Goal: Information Seeking & Learning: Learn about a topic

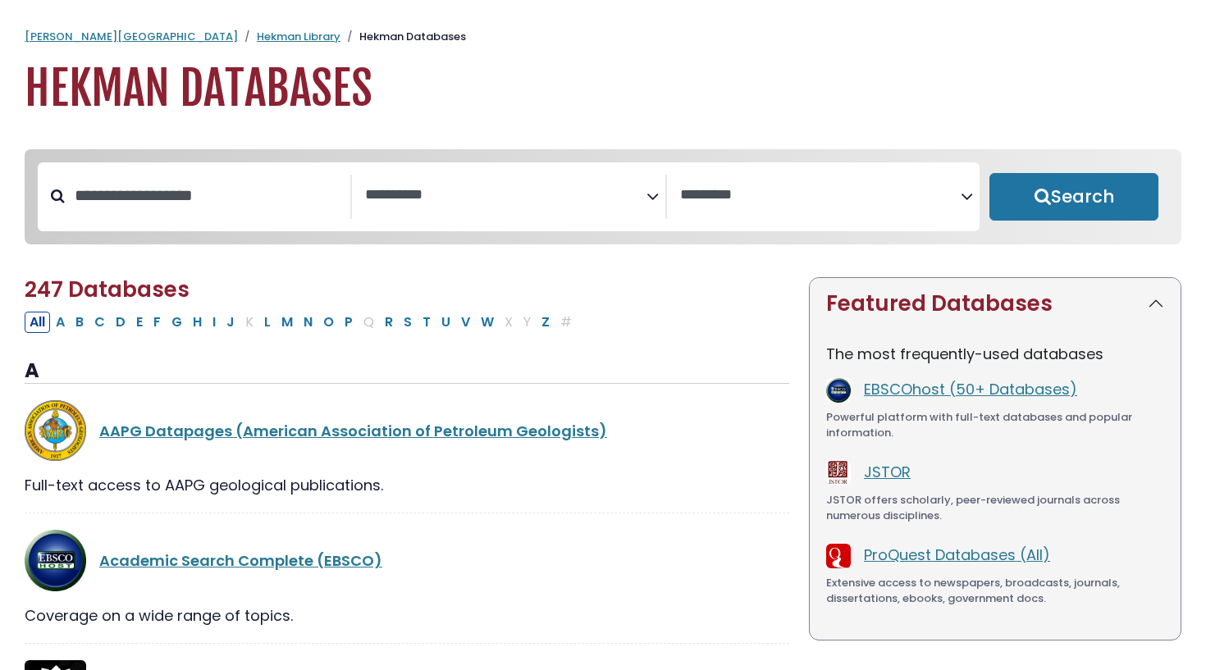
select select "Database Subject Filter"
select select "Database Vendors Filter"
click at [445, 201] on textarea "Search" at bounding box center [505, 195] width 281 height 17
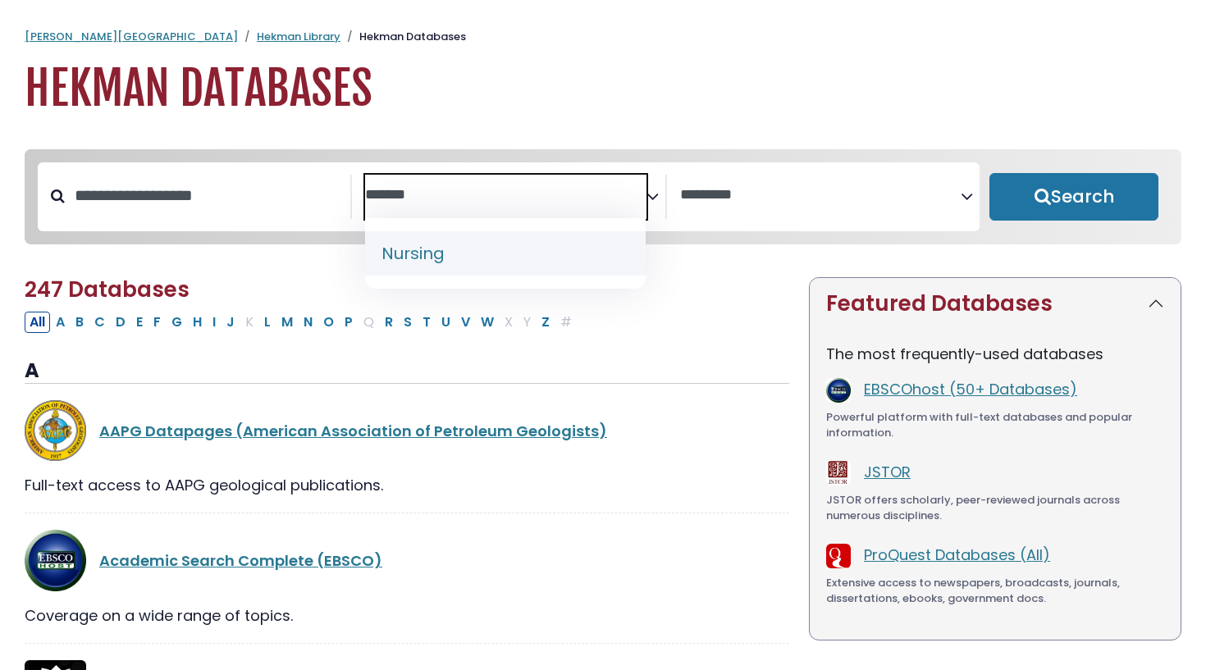
type textarea "*******"
select select "*****"
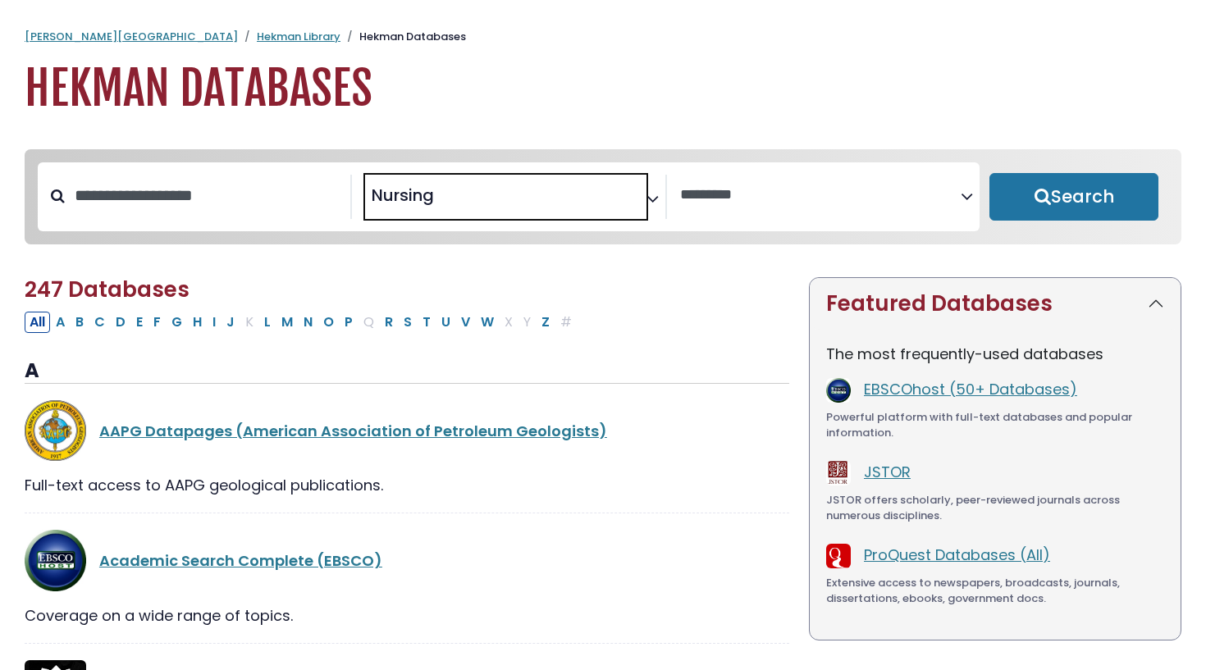
scroll to position [591, 0]
click at [1078, 212] on button "Search" at bounding box center [1073, 197] width 169 height 48
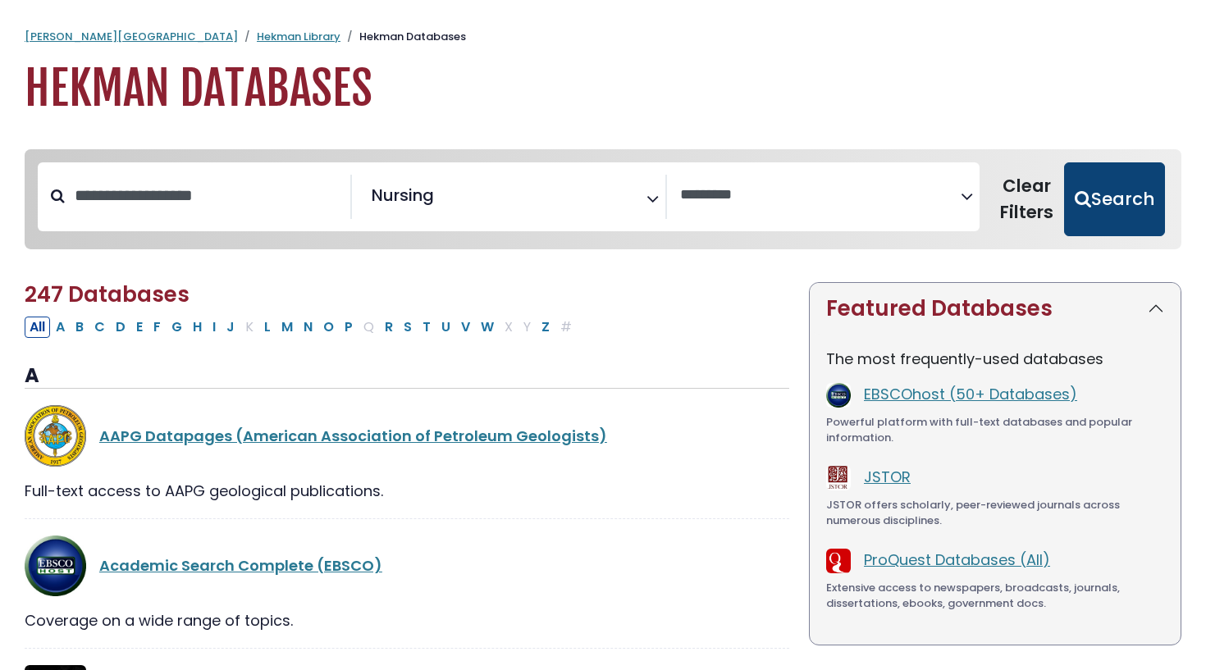
select select "Database Vendors Filter"
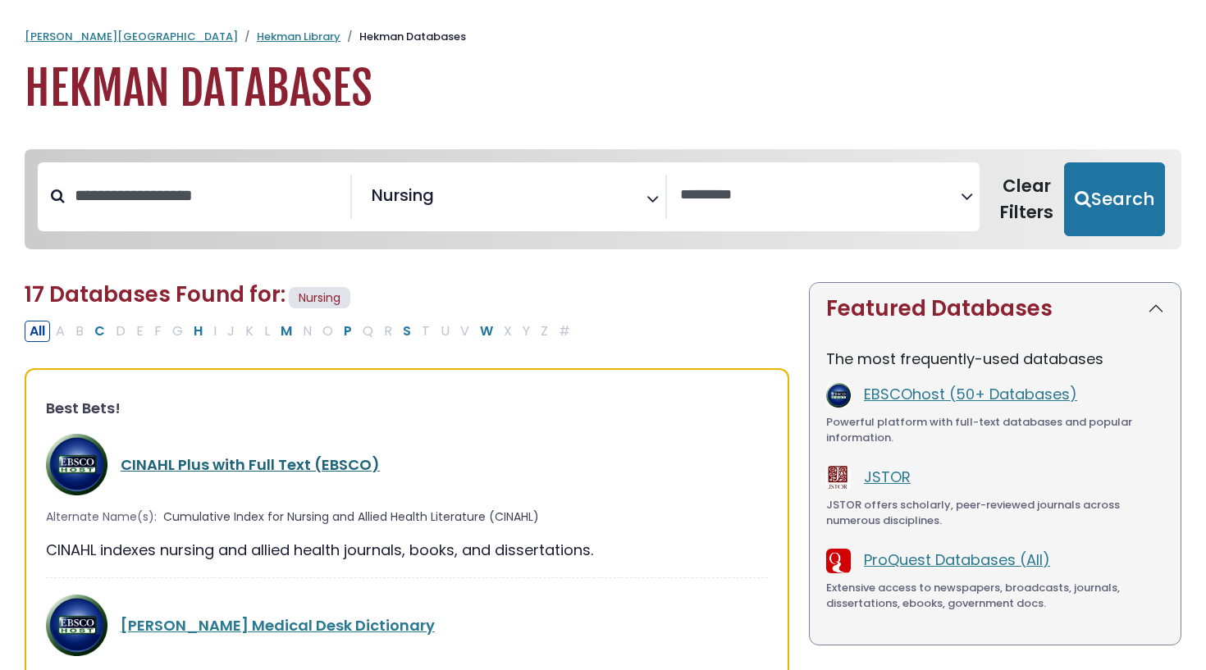
click at [168, 470] on link "CINAHL Plus with Full Text (EBSCO)" at bounding box center [250, 464] width 259 height 21
click at [201, 463] on link "CINAHL Plus with Full Text (EBSCO)" at bounding box center [250, 464] width 259 height 21
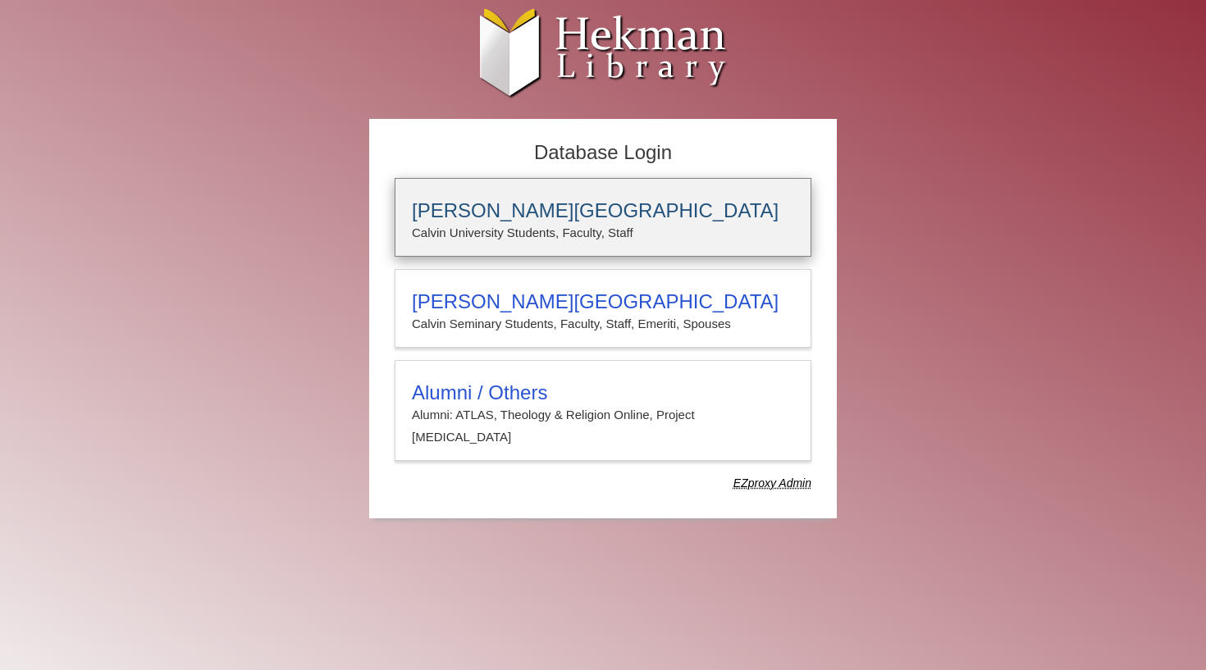
click at [590, 226] on p "Calvin University Students, Faculty, Staff" at bounding box center [603, 232] width 382 height 21
